Goal: Task Accomplishment & Management: Use online tool/utility

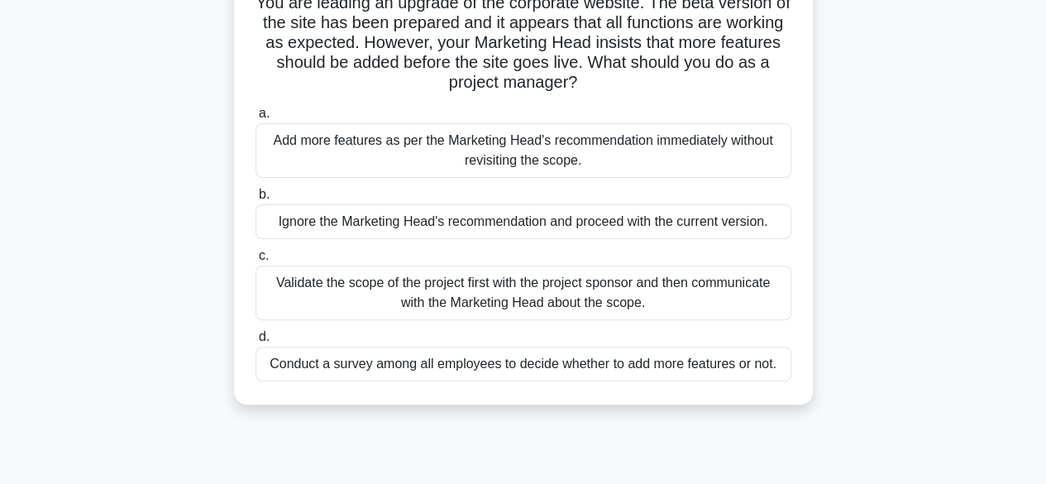
scroll to position [129, 0]
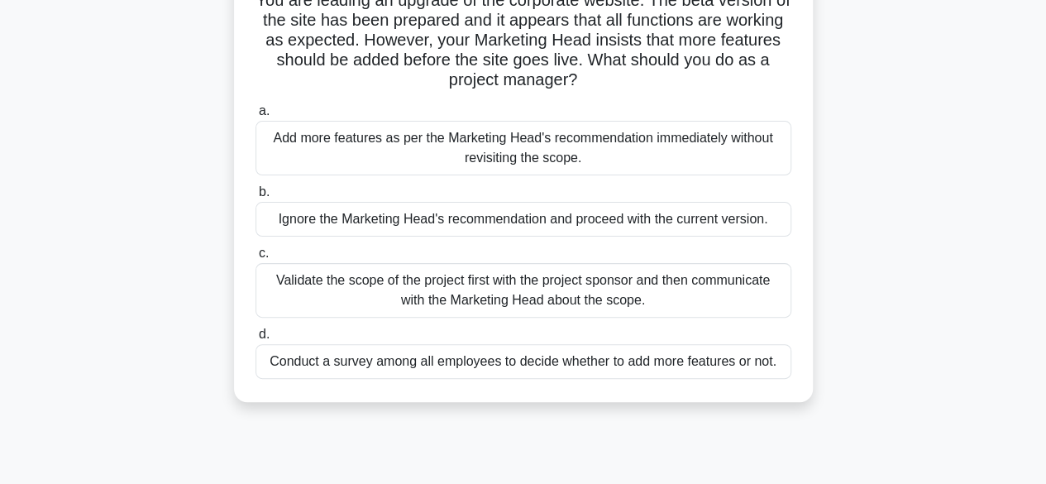
click at [729, 284] on div "Validate the scope of the project first with the project sponsor and then commu…" at bounding box center [524, 290] width 536 height 55
click at [256, 259] on input "c. Validate the scope of the project first with the project sponsor and then co…" at bounding box center [256, 253] width 0 height 11
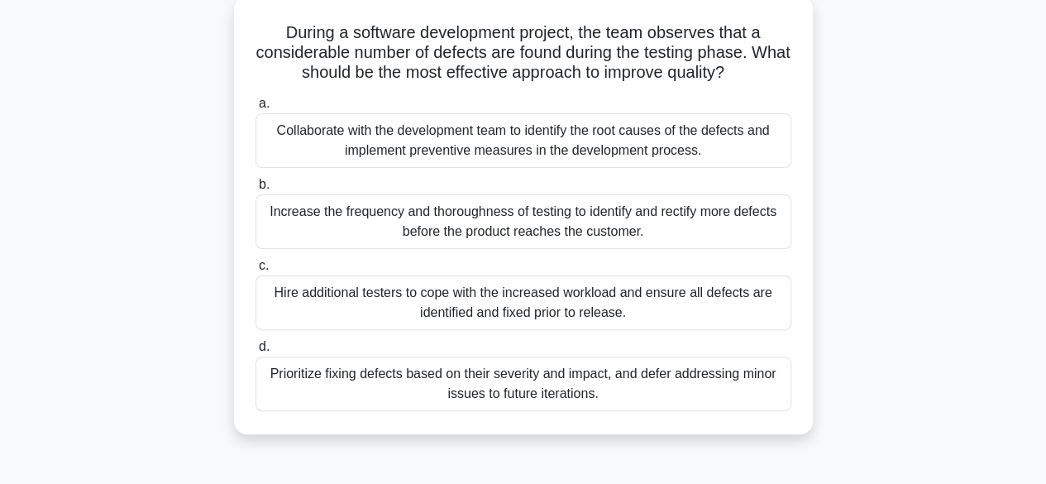
scroll to position [106, 0]
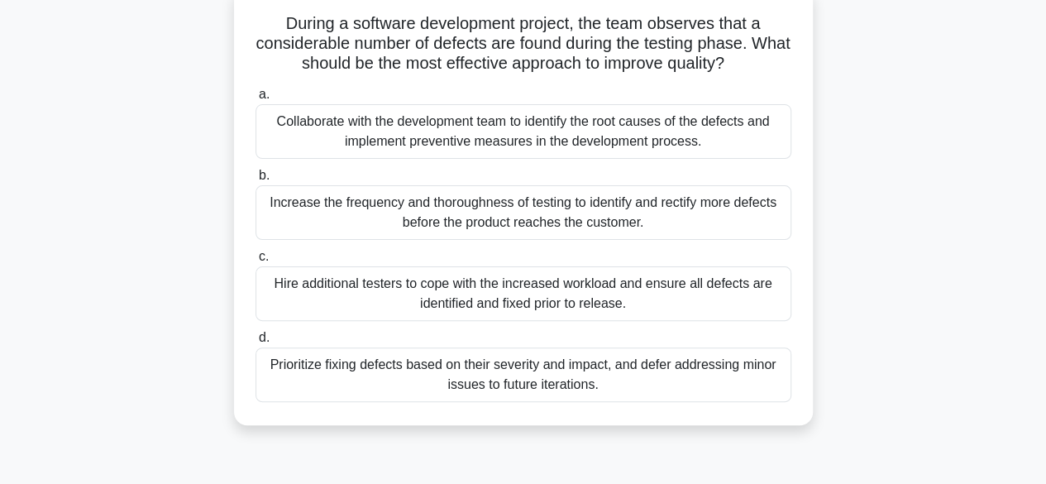
click at [641, 146] on div "Collaborate with the development team to identify the root causes of the defect…" at bounding box center [524, 131] width 536 height 55
click at [256, 100] on input "a. Collaborate with the development team to identify the root causes of the def…" at bounding box center [256, 94] width 0 height 11
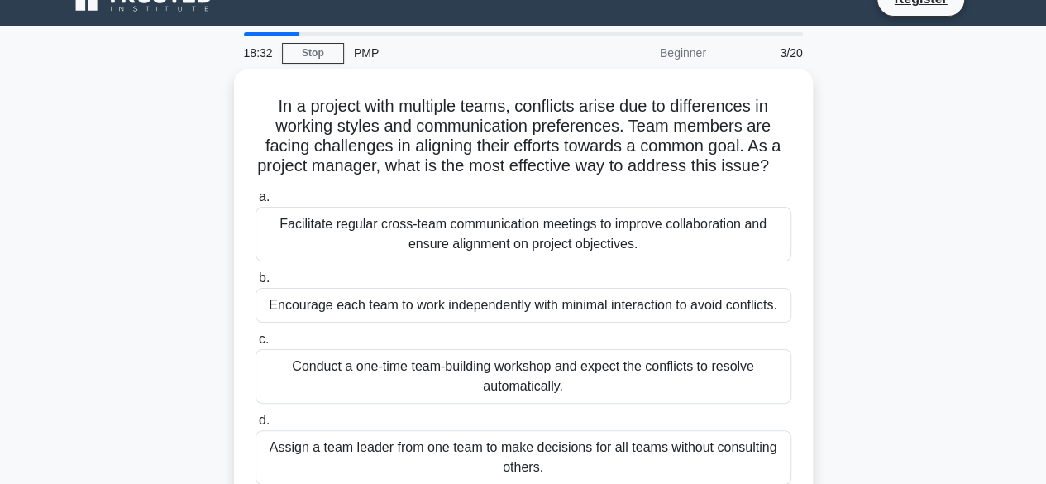
scroll to position [0, 0]
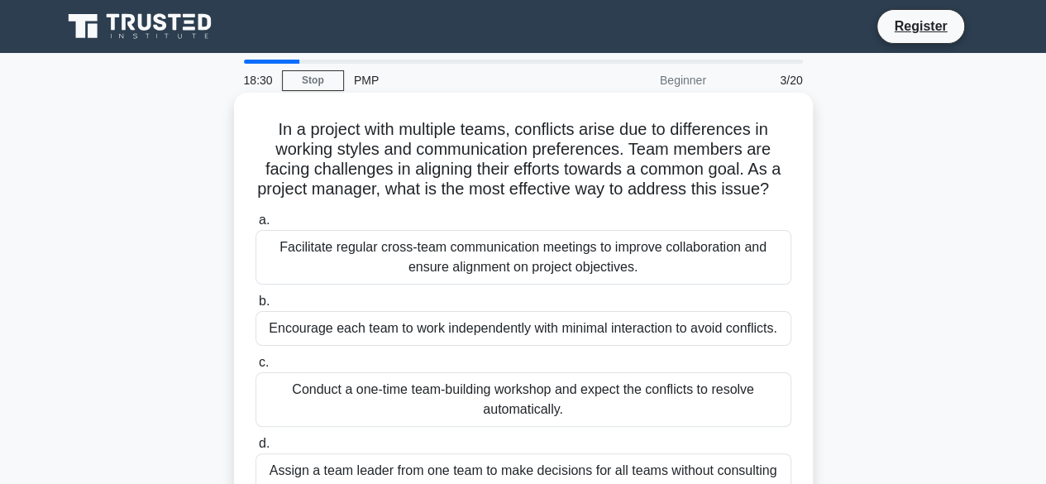
click at [609, 282] on div "Facilitate regular cross-team communication meetings to improve collaboration a…" at bounding box center [524, 257] width 536 height 55
click at [256, 226] on input "a. Facilitate regular cross-team communication meetings to improve collaboratio…" at bounding box center [256, 220] width 0 height 11
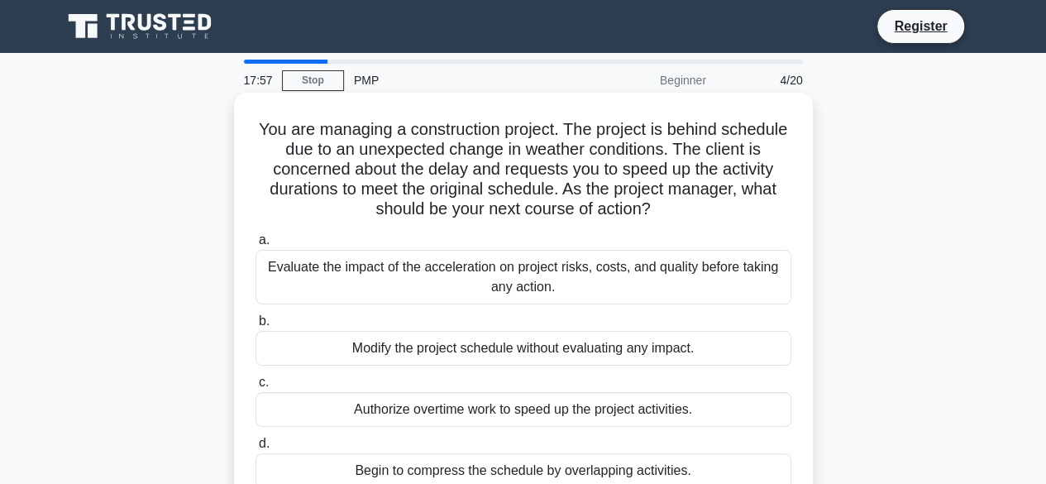
click at [634, 285] on div "Evaluate the impact of the acceleration on project risks, costs, and quality be…" at bounding box center [524, 277] width 536 height 55
click at [256, 246] on input "a. Evaluate the impact of the acceleration on project risks, costs, and quality…" at bounding box center [256, 240] width 0 height 11
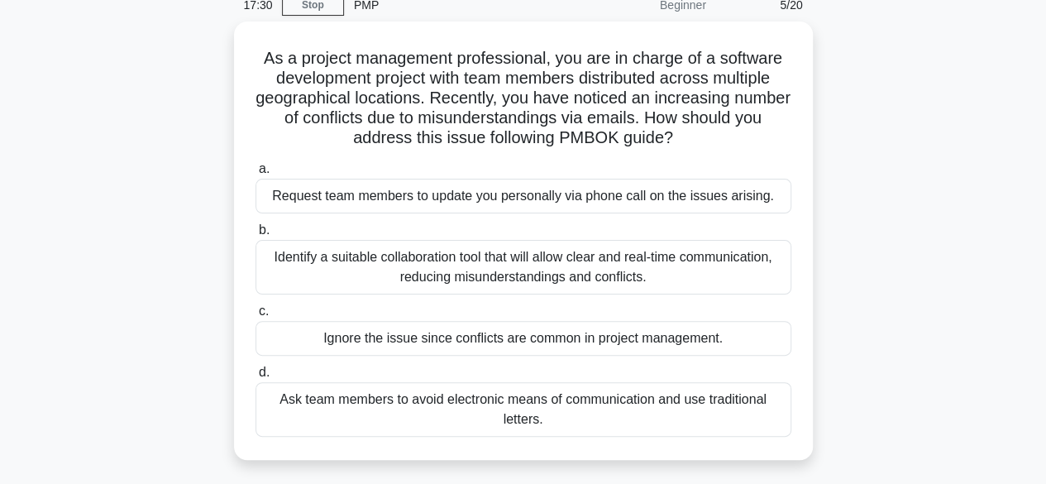
scroll to position [80, 0]
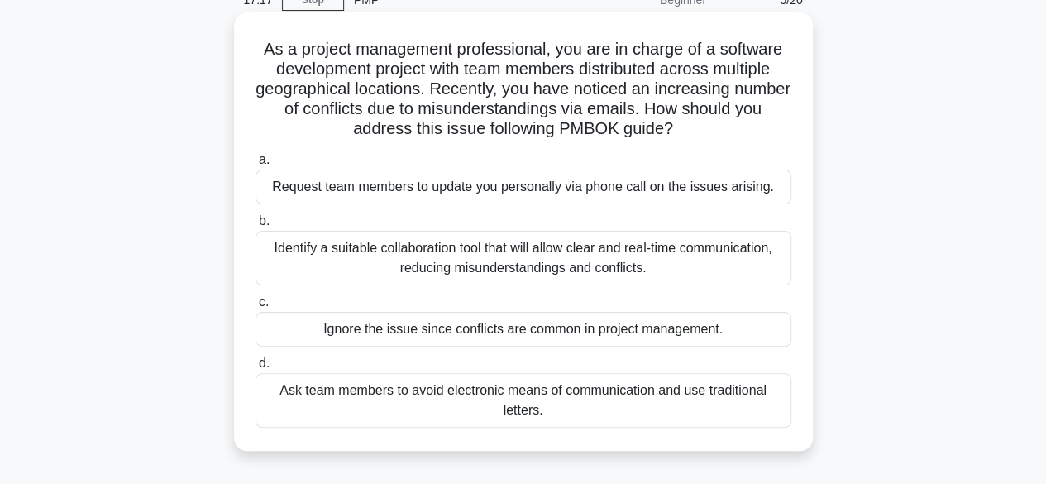
click at [625, 256] on div "Identify a suitable collaboration tool that will allow clear and real-time comm…" at bounding box center [524, 258] width 536 height 55
click at [256, 227] on input "b. Identify a suitable collaboration tool that will allow clear and real-time c…" at bounding box center [256, 221] width 0 height 11
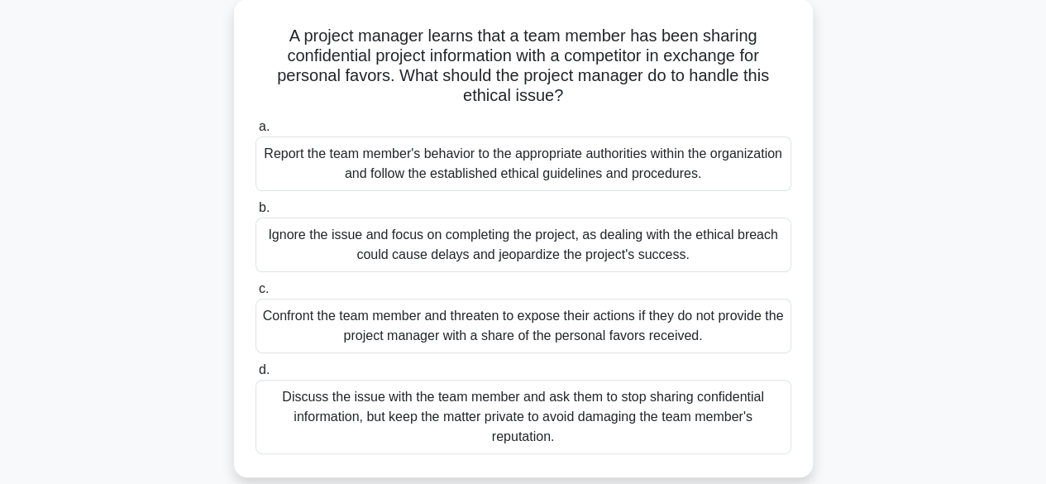
scroll to position [99, 0]
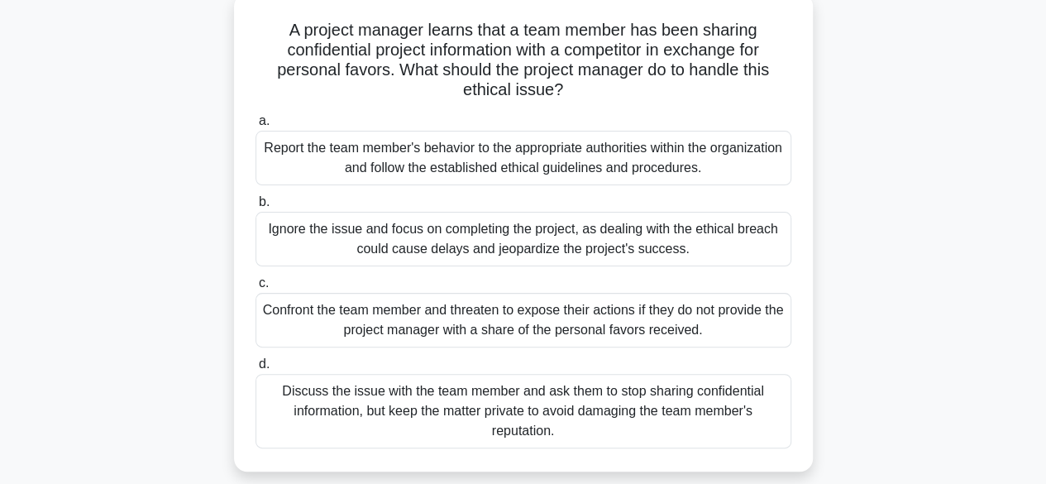
click at [622, 148] on div "Report the team member's behavior to the appropriate authorities within the org…" at bounding box center [524, 158] width 536 height 55
click at [256, 127] on input "a. Report the team member's behavior to the appropriate authorities within the …" at bounding box center [256, 121] width 0 height 11
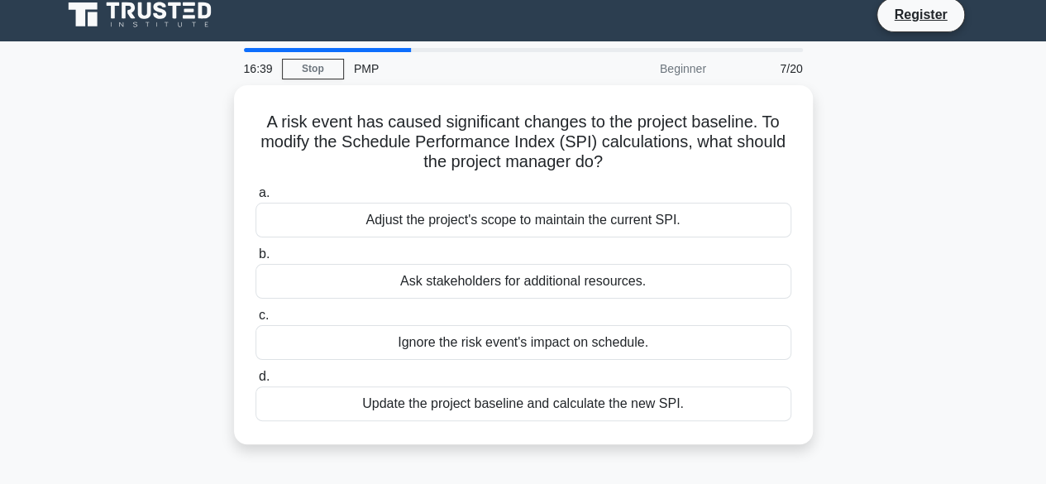
scroll to position [0, 0]
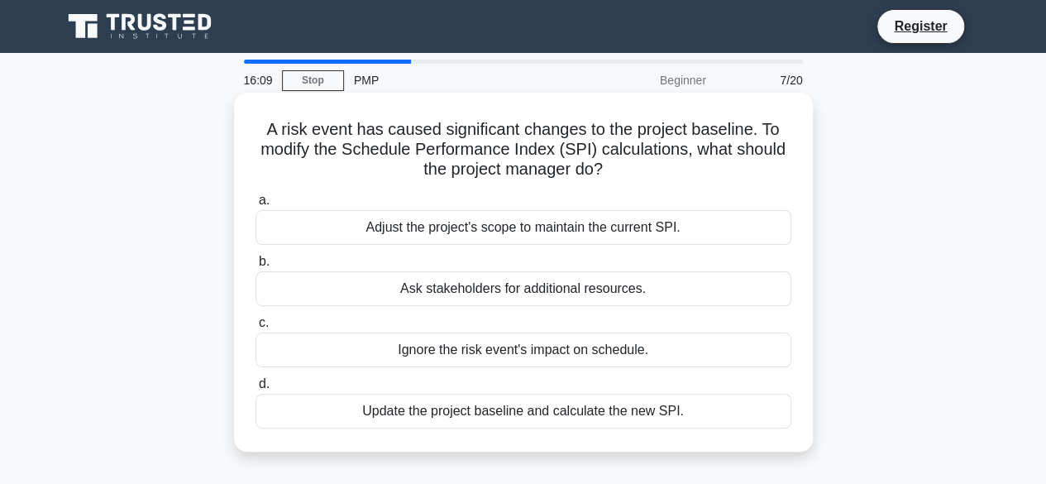
click at [623, 404] on div "Update the project baseline and calculate the new SPI." at bounding box center [524, 411] width 536 height 35
click at [256, 390] on input "d. Update the project baseline and calculate the new SPI." at bounding box center [256, 384] width 0 height 11
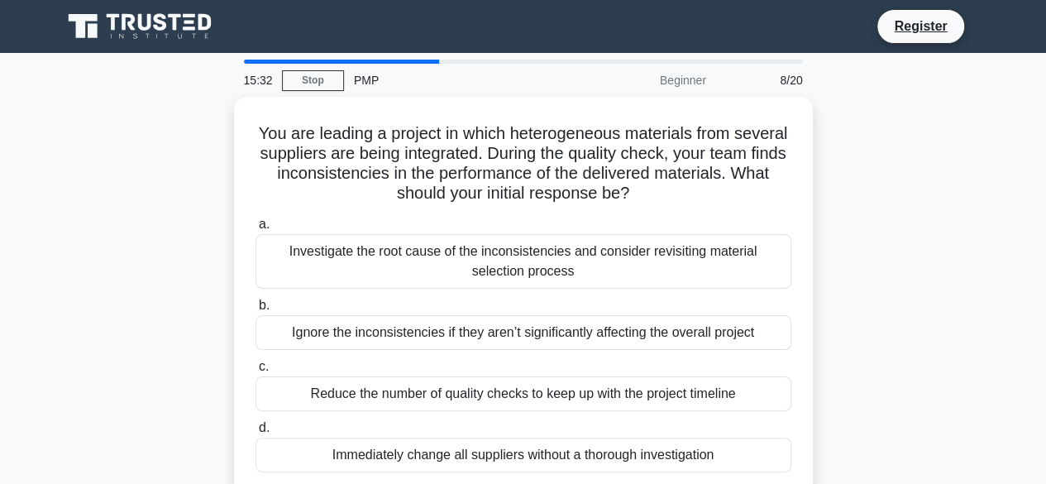
click at [1008, 191] on main "15:32 Stop PMP Beginner 8/20 You are leading a project in which heterogeneous m…" at bounding box center [523, 473] width 1046 height 840
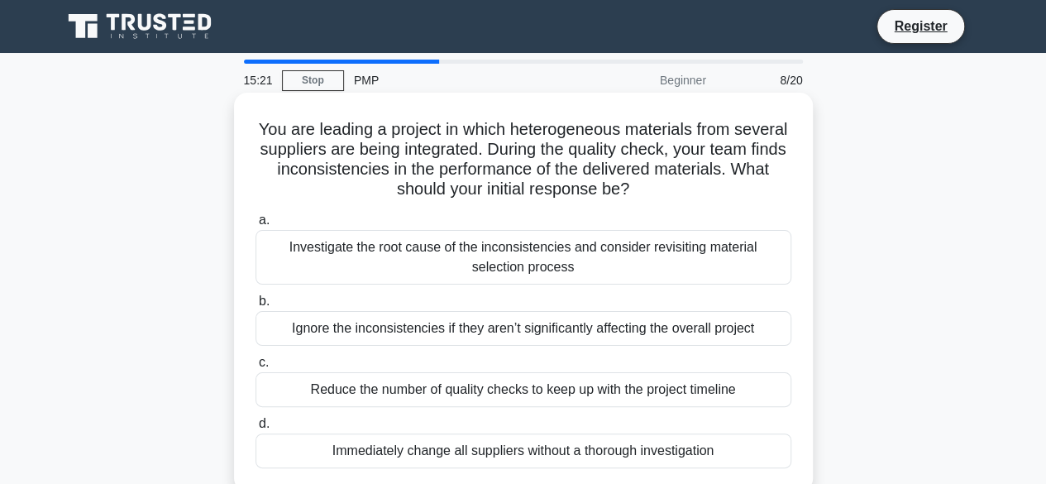
click at [669, 249] on div "Investigate the root cause of the inconsistencies and consider revisiting mater…" at bounding box center [524, 257] width 536 height 55
click at [256, 226] on input "a. Investigate the root cause of the inconsistencies and consider revisiting ma…" at bounding box center [256, 220] width 0 height 11
